Goal: Navigation & Orientation: Find specific page/section

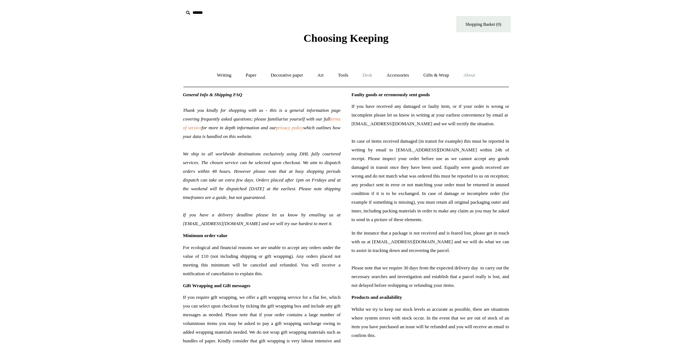
click at [378, 77] on link "Desk +" at bounding box center [367, 75] width 23 height 19
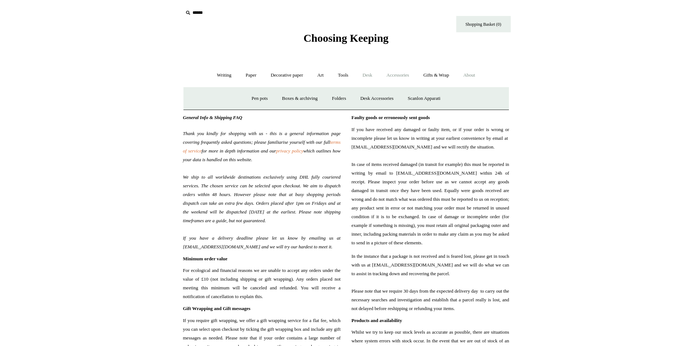
click at [401, 77] on link "Accessories +" at bounding box center [398, 75] width 36 height 19
click at [264, 101] on link "Pen cases" at bounding box center [265, 98] width 31 height 19
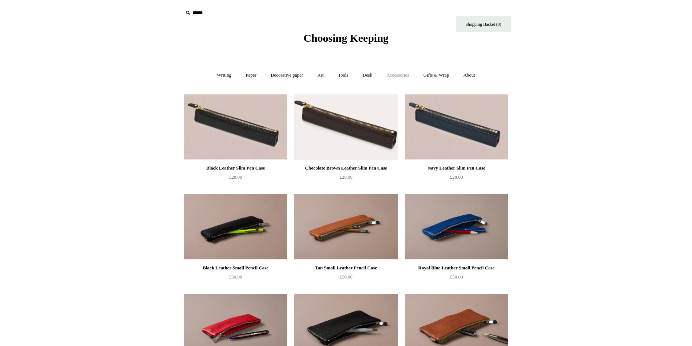
click at [412, 77] on link "Accessories +" at bounding box center [398, 75] width 36 height 19
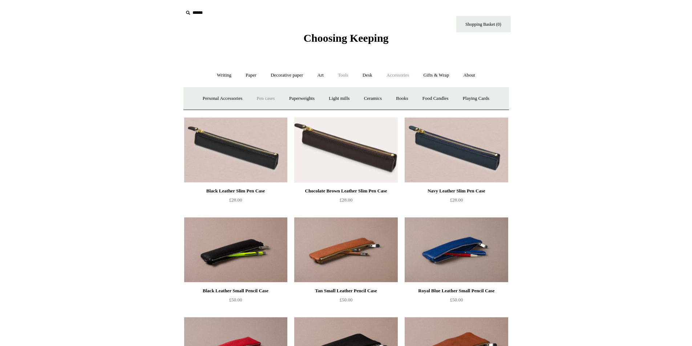
click at [349, 77] on link "Tools +" at bounding box center [343, 75] width 24 height 19
click at [297, 98] on link "Scissors" at bounding box center [304, 98] width 29 height 19
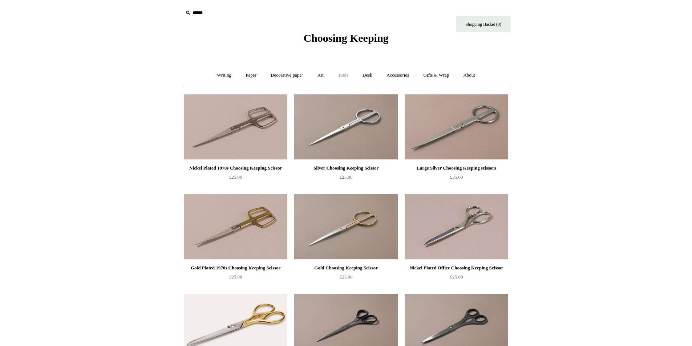
click at [339, 75] on link "Tools +" at bounding box center [343, 75] width 24 height 19
